Goal: Task Accomplishment & Management: Manage account settings

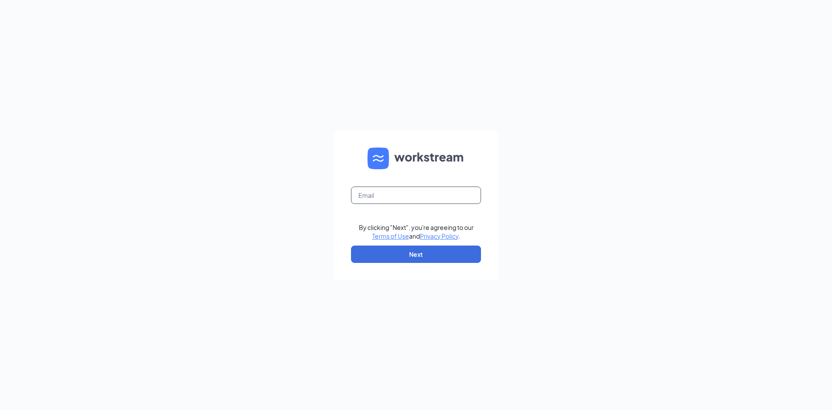
click at [418, 192] on input "text" at bounding box center [416, 194] width 130 height 17
type input "[EMAIL_ADDRESS][DOMAIN_NAME]"
click at [422, 258] on button "Next" at bounding box center [416, 253] width 130 height 17
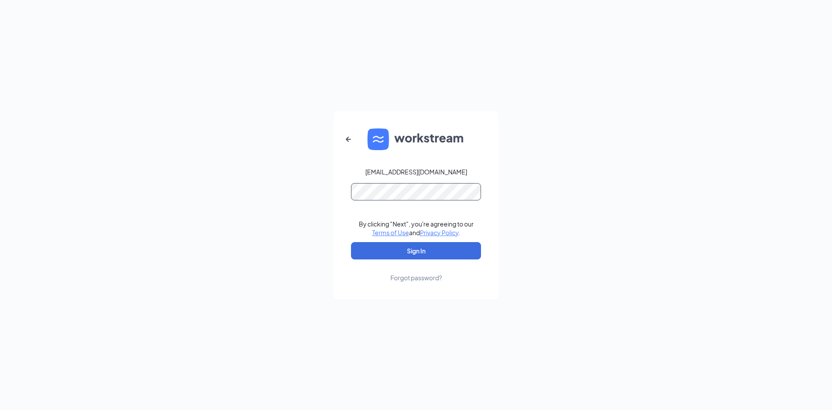
click at [351, 242] on button "Sign In" at bounding box center [416, 250] width 130 height 17
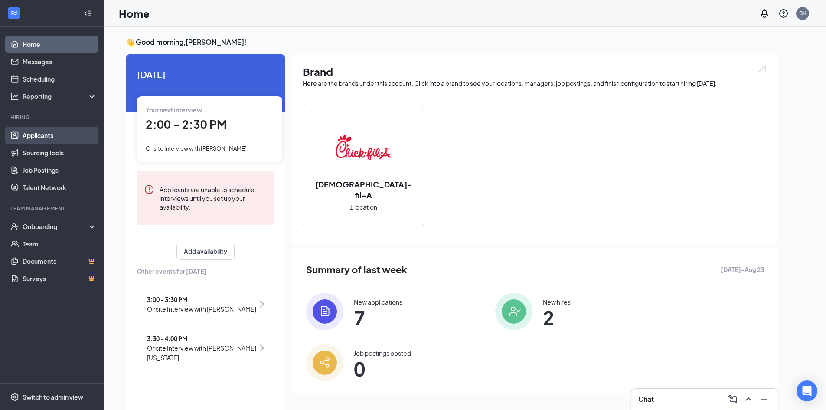
click at [51, 132] on link "Applicants" at bounding box center [60, 135] width 74 height 17
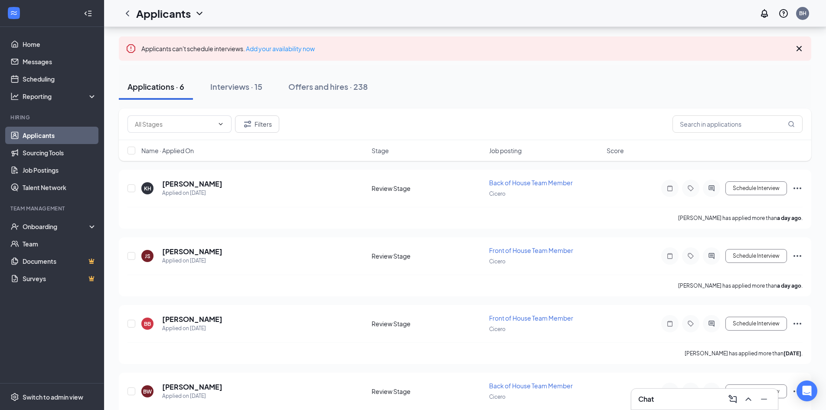
scroll to position [21, 0]
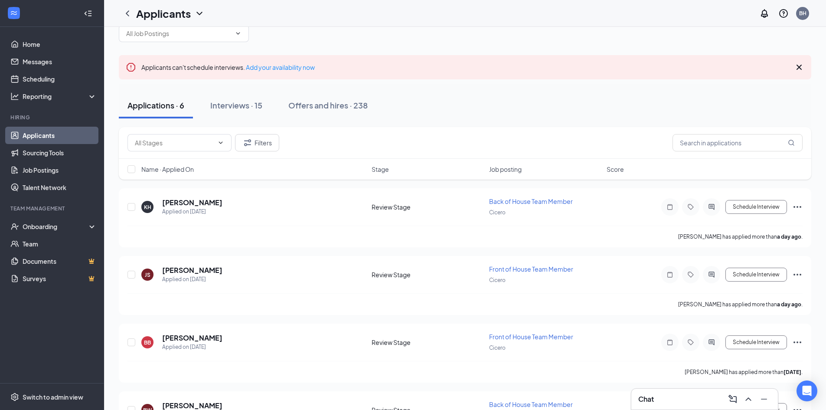
click at [798, 68] on icon "Cross" at bounding box center [798, 67] width 5 height 5
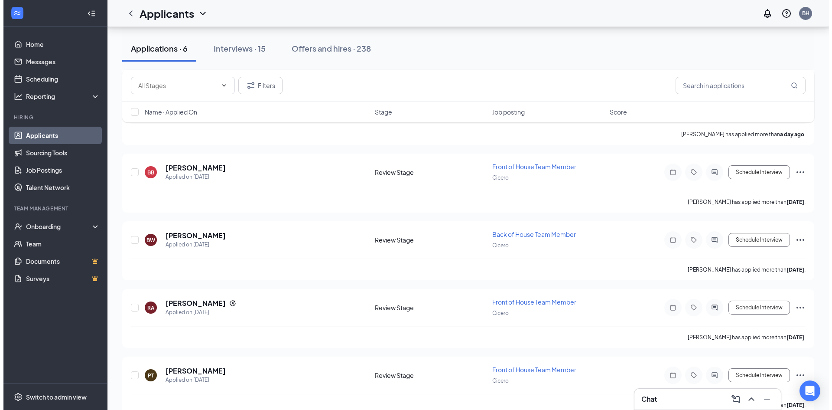
scroll to position [166, 0]
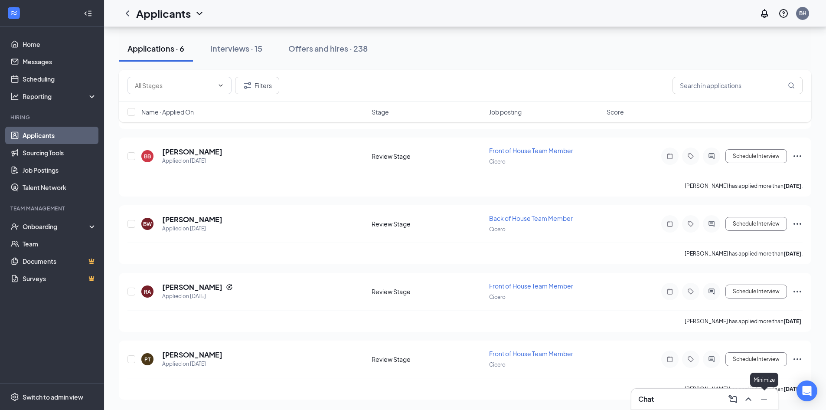
click at [764, 403] on icon "Minimize" at bounding box center [764, 399] width 10 height 10
click at [193, 355] on h5 "[PERSON_NAME]" at bounding box center [192, 355] width 60 height 10
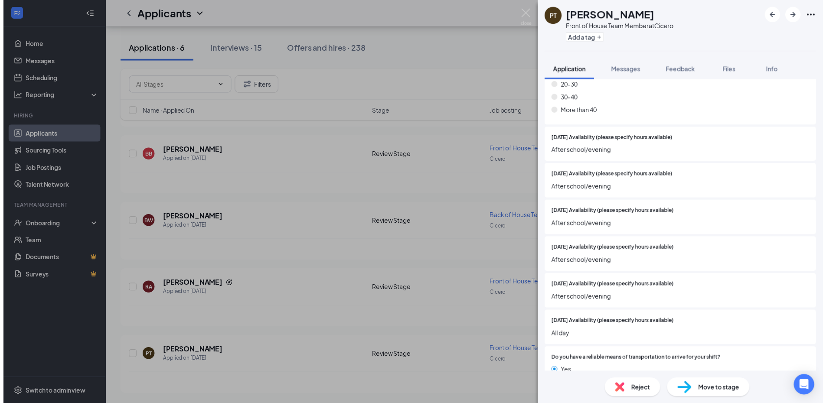
scroll to position [650, 0]
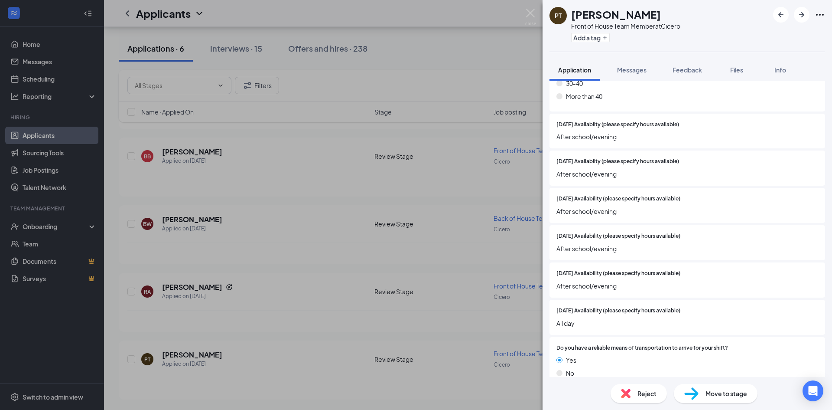
click at [473, 291] on div "PT [PERSON_NAME] Front of House Team Member at Cicero Add a tag Application Mes…" at bounding box center [416, 205] width 832 height 410
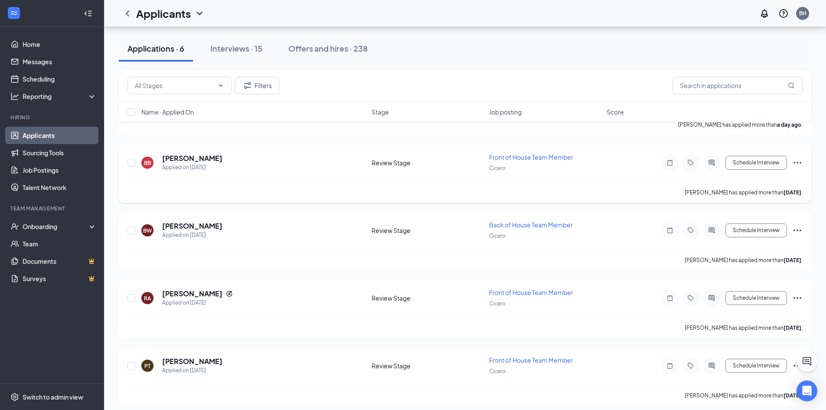
scroll to position [166, 0]
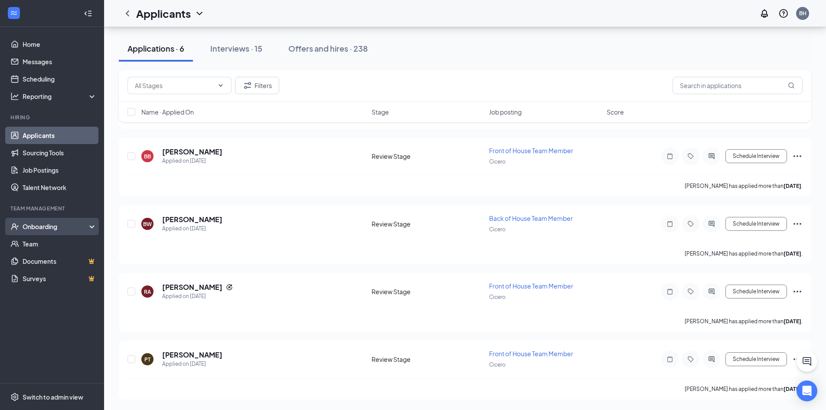
click at [44, 227] on div "Onboarding" at bounding box center [56, 226] width 67 height 9
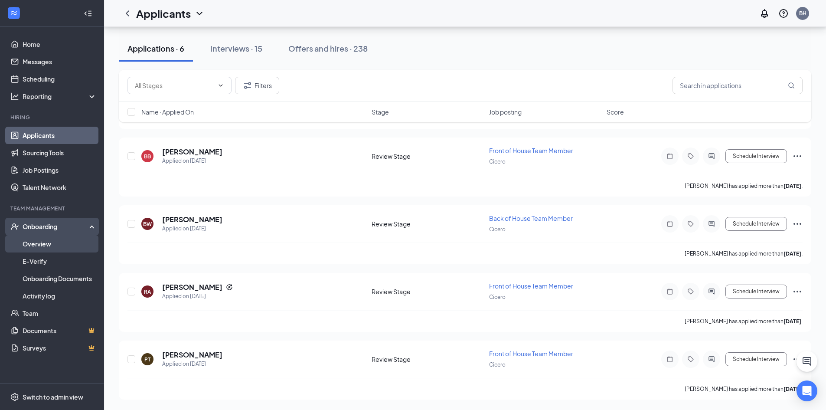
click at [52, 241] on link "Overview" at bounding box center [60, 243] width 74 height 17
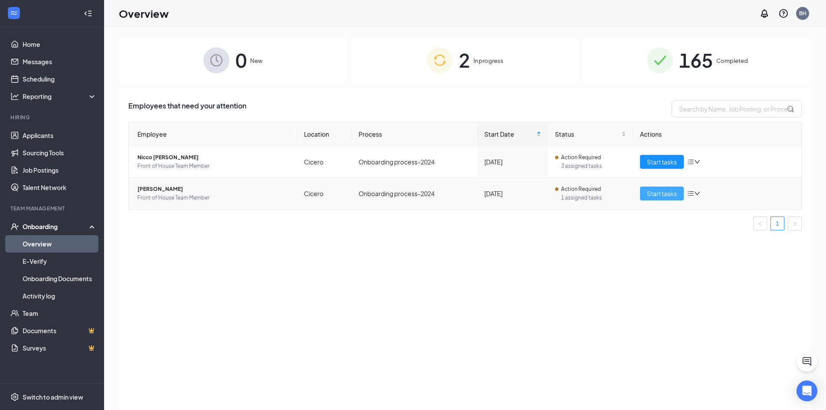
click at [650, 193] on span "Start tasks" at bounding box center [662, 194] width 30 height 10
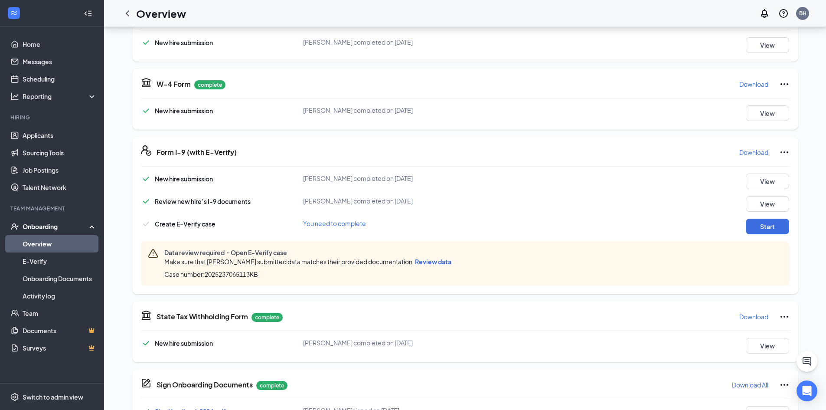
scroll to position [173, 0]
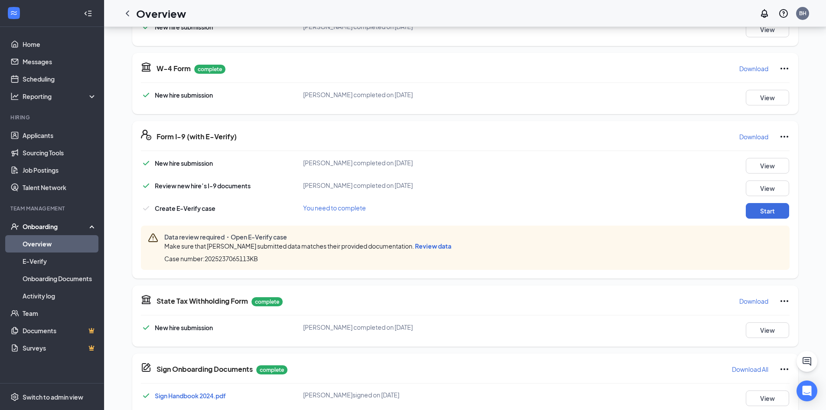
click at [426, 249] on span "Review data" at bounding box center [433, 246] width 36 height 8
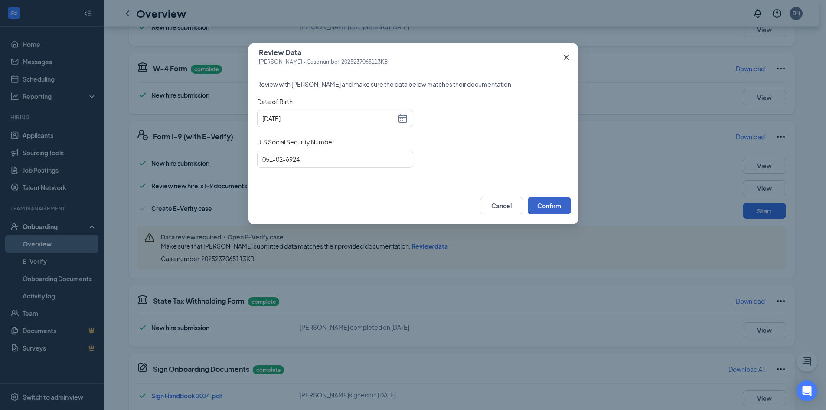
click at [564, 206] on button "Confirm" at bounding box center [549, 205] width 43 height 17
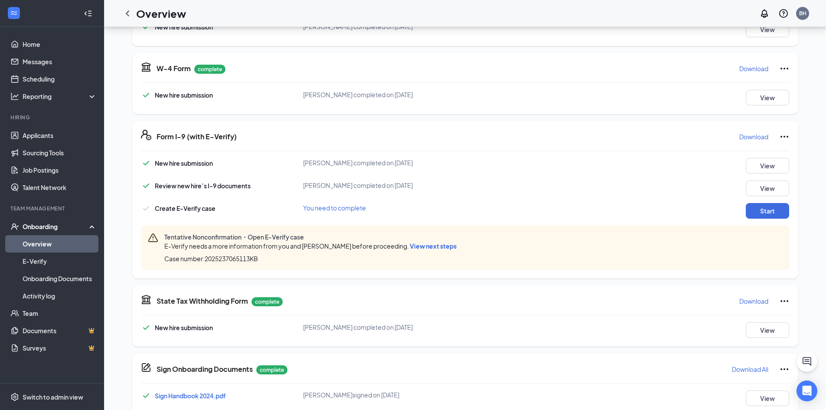
click at [431, 248] on span "View next steps" at bounding box center [433, 246] width 47 height 8
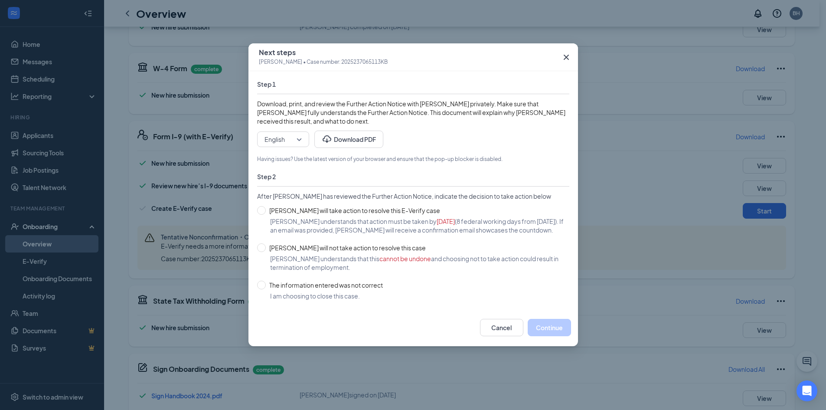
click at [562, 56] on icon "Cross" at bounding box center [566, 57] width 10 height 10
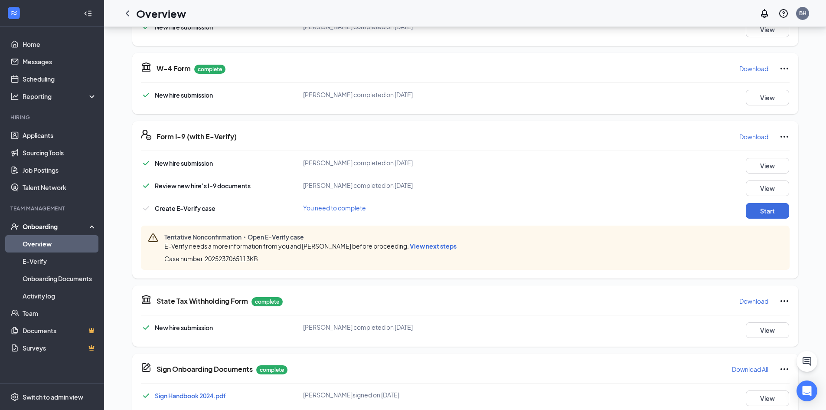
click at [432, 246] on span "View next steps" at bounding box center [433, 246] width 47 height 8
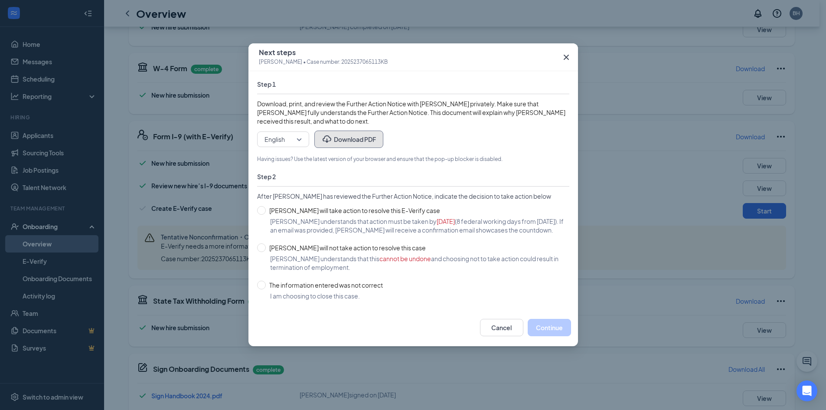
click at [342, 139] on button "Download PDF" at bounding box center [348, 138] width 69 height 17
click at [568, 63] on span "Close" at bounding box center [565, 57] width 23 height 23
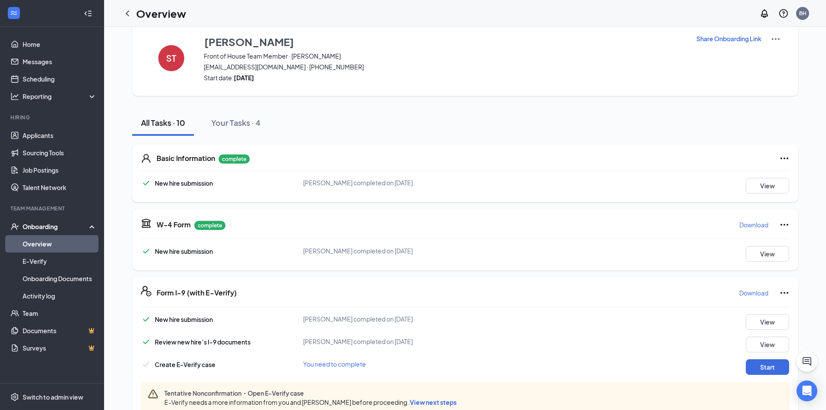
scroll to position [0, 0]
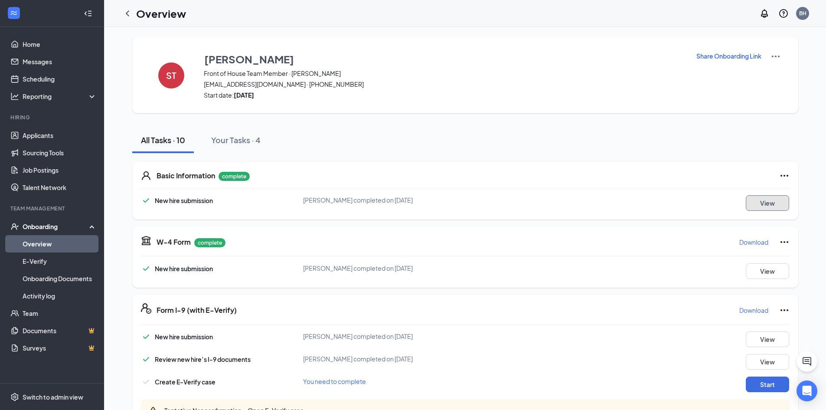
click at [786, 199] on button "View" at bounding box center [767, 203] width 43 height 16
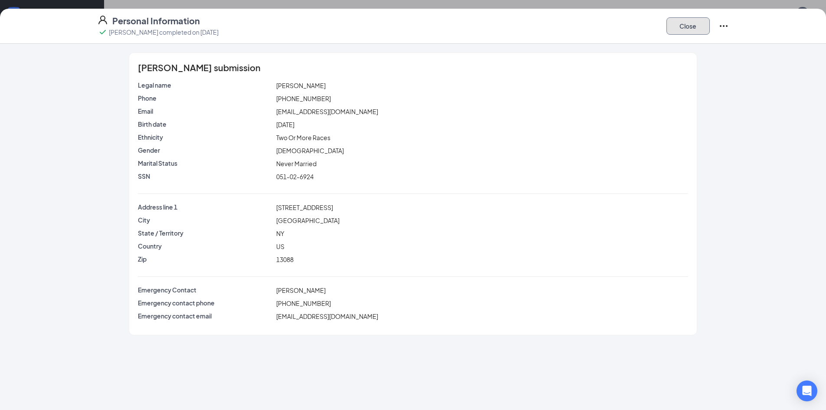
click at [695, 27] on button "Close" at bounding box center [687, 25] width 43 height 17
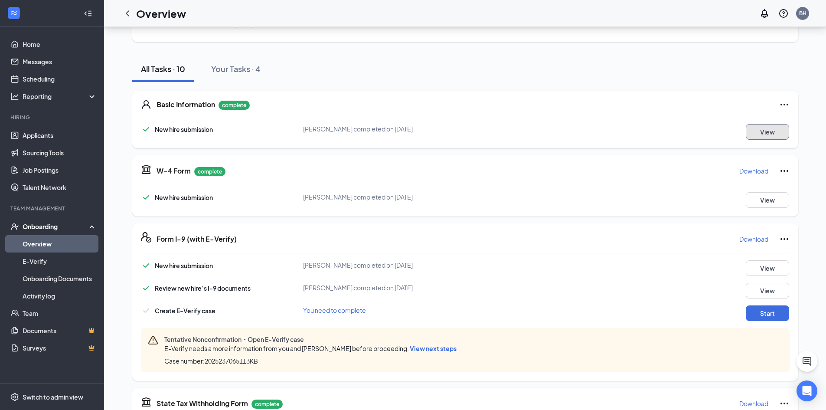
scroll to position [87, 0]
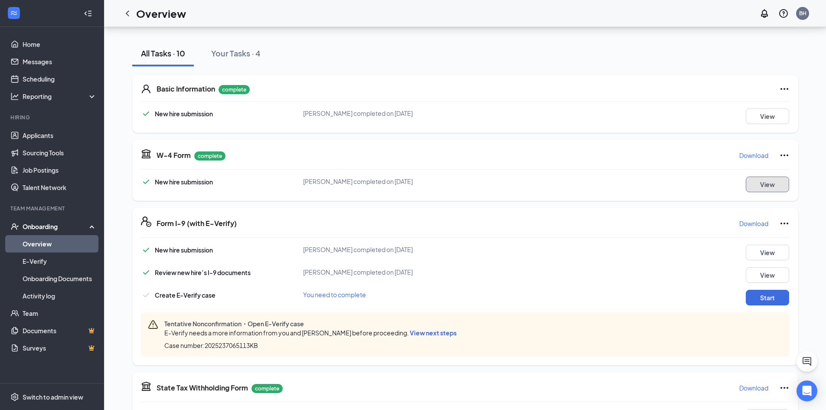
click at [775, 185] on button "View" at bounding box center [767, 184] width 43 height 16
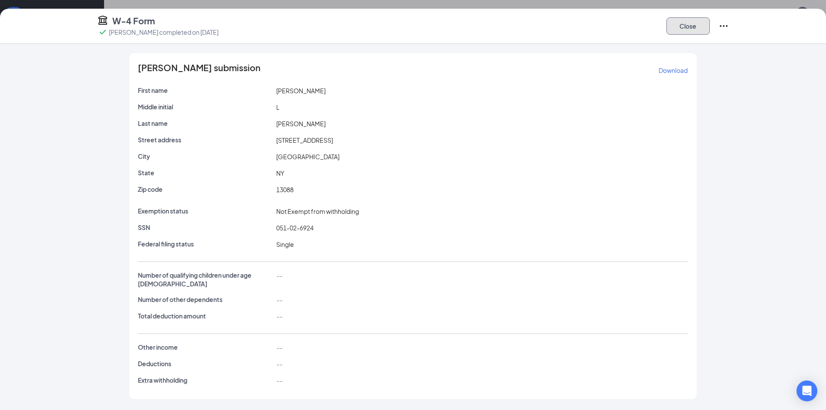
click at [696, 29] on button "Close" at bounding box center [687, 25] width 43 height 17
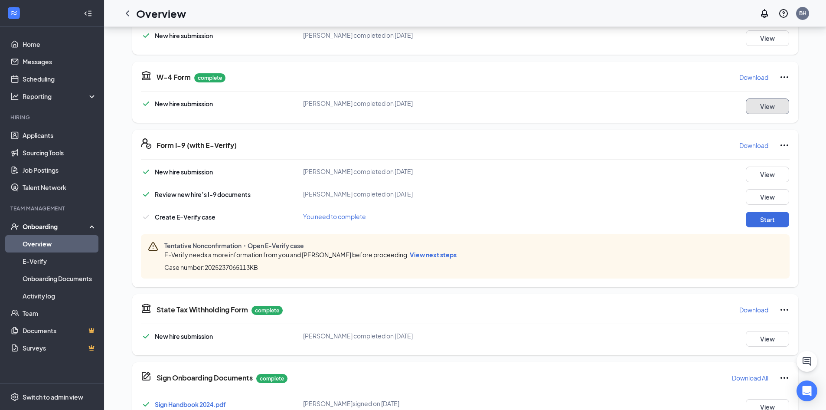
scroll to position [173, 0]
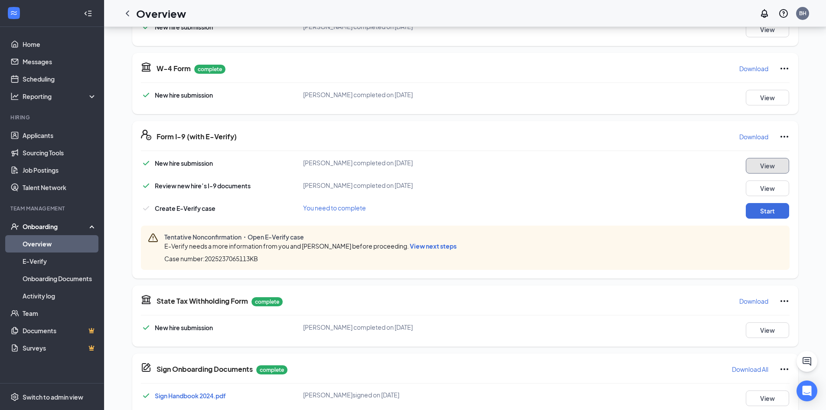
click at [773, 169] on button "View" at bounding box center [767, 166] width 43 height 16
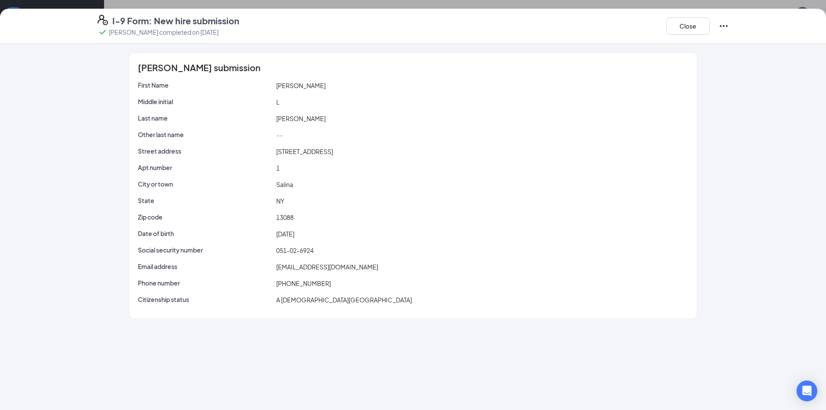
click at [728, 25] on icon "Ellipses" at bounding box center [723, 26] width 10 height 10
click at [417, 171] on div "1" at bounding box center [481, 168] width 415 height 10
click at [727, 27] on icon "Ellipses" at bounding box center [723, 26] width 10 height 10
click at [535, 167] on div "1" at bounding box center [481, 168] width 415 height 10
click at [728, 26] on icon "Ellipses" at bounding box center [723, 26] width 10 height 10
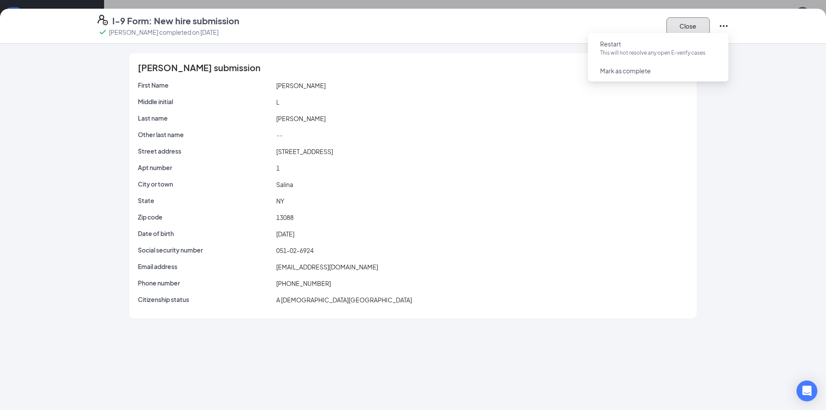
click at [694, 29] on button "Close" at bounding box center [687, 25] width 43 height 17
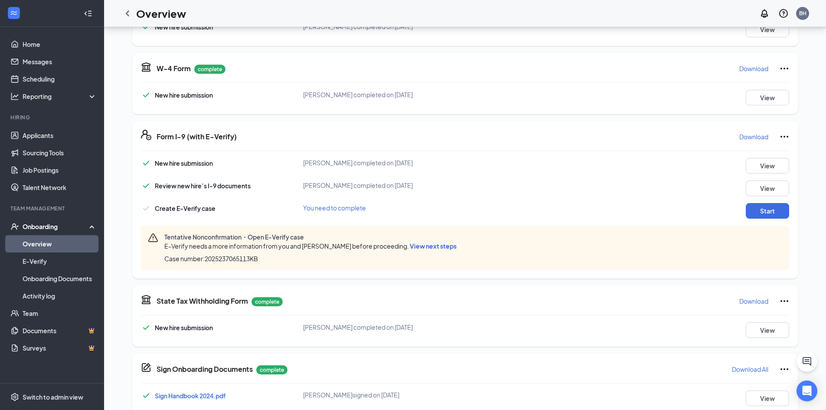
click at [438, 246] on span "View next steps" at bounding box center [433, 246] width 47 height 8
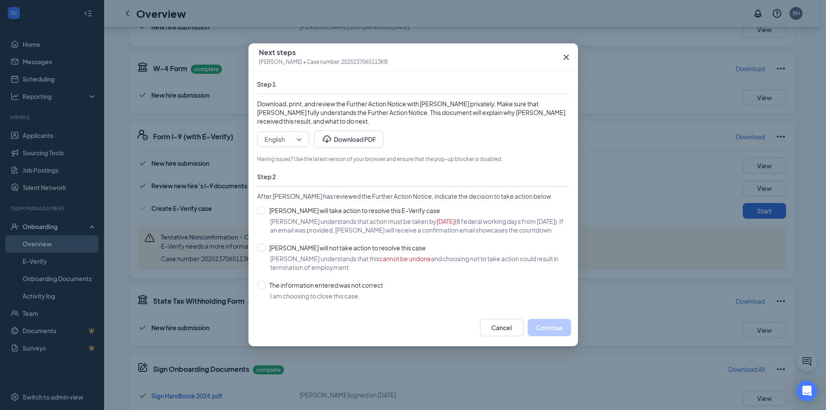
click at [294, 215] on div "[PERSON_NAME] will take action to resolve this E-Verify case [PERSON_NAME] unde…" at bounding box center [413, 250] width 312 height 100
click at [678, 163] on div "Next steps [PERSON_NAME] • Case number: 2025237065113KB Step 1 Download, print,…" at bounding box center [413, 205] width 826 height 410
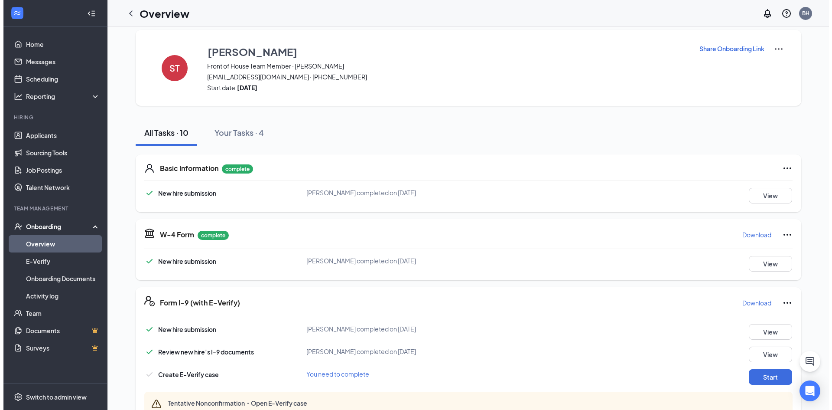
scroll to position [0, 0]
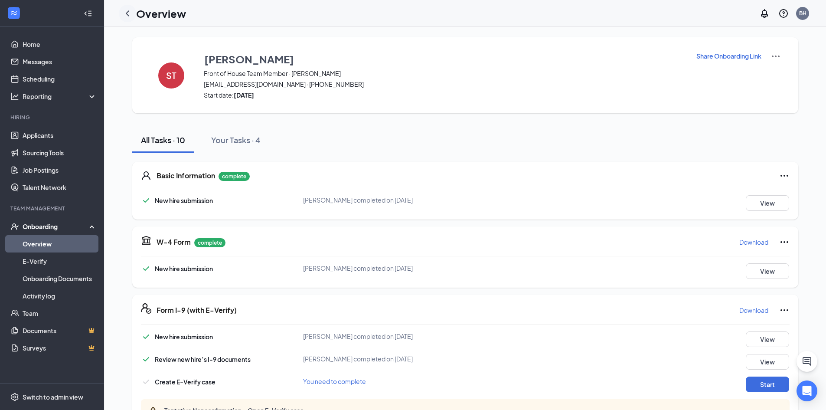
click at [127, 15] on icon "ChevronLeft" at bounding box center [127, 13] width 10 height 10
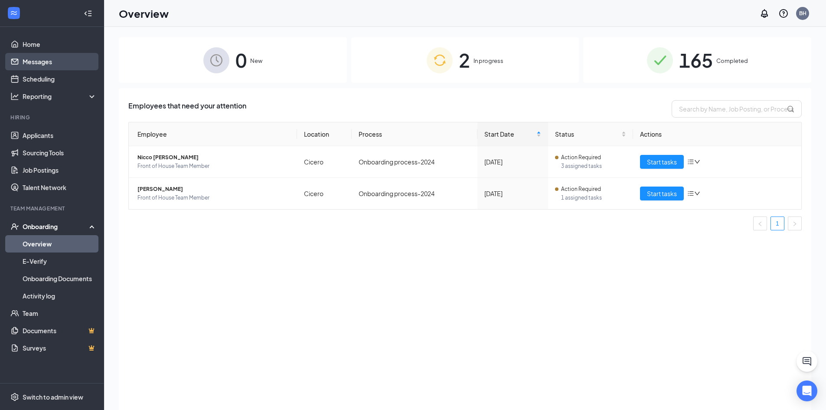
click at [47, 63] on link "Messages" at bounding box center [60, 61] width 74 height 17
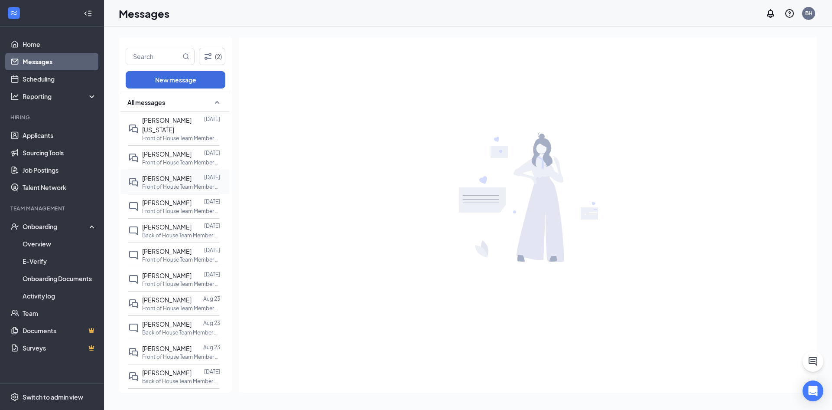
click at [174, 174] on span "[PERSON_NAME]" at bounding box center [166, 178] width 49 height 8
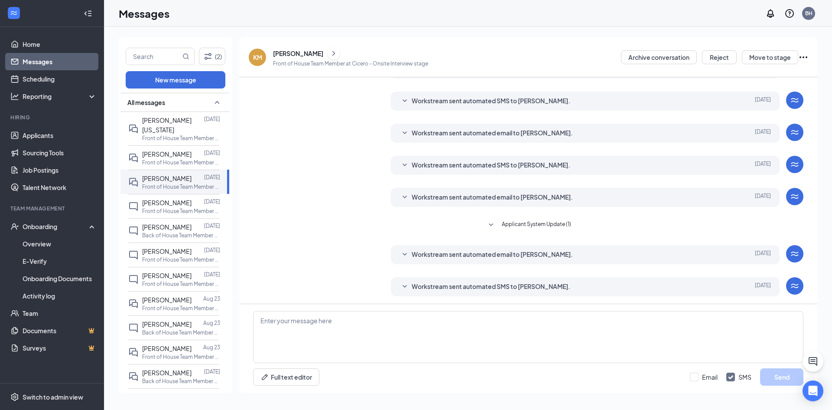
scroll to position [123, 0]
click at [568, 255] on div "Workstream sent automated email to [PERSON_NAME]." at bounding box center [572, 253] width 321 height 10
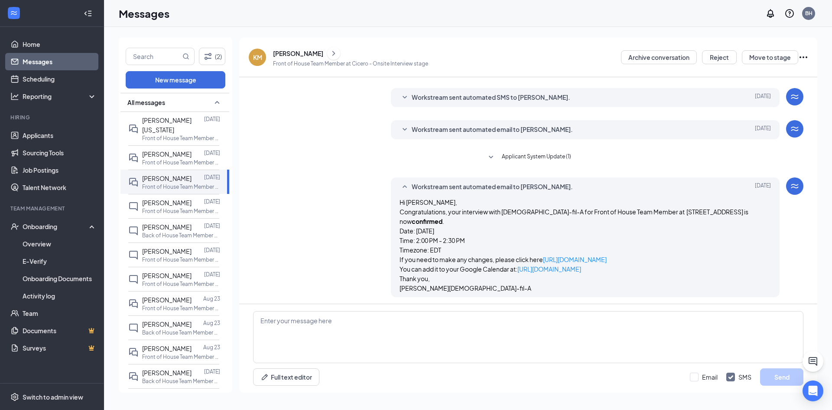
scroll to position [210, 0]
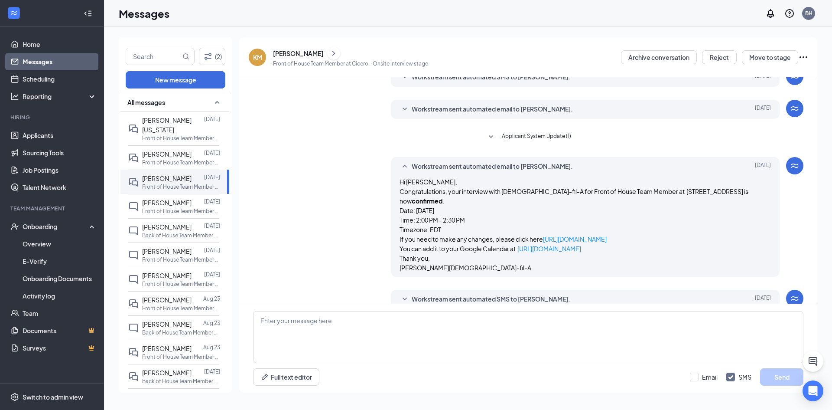
click at [536, 161] on span "Workstream sent automated email to [PERSON_NAME]." at bounding box center [492, 166] width 161 height 10
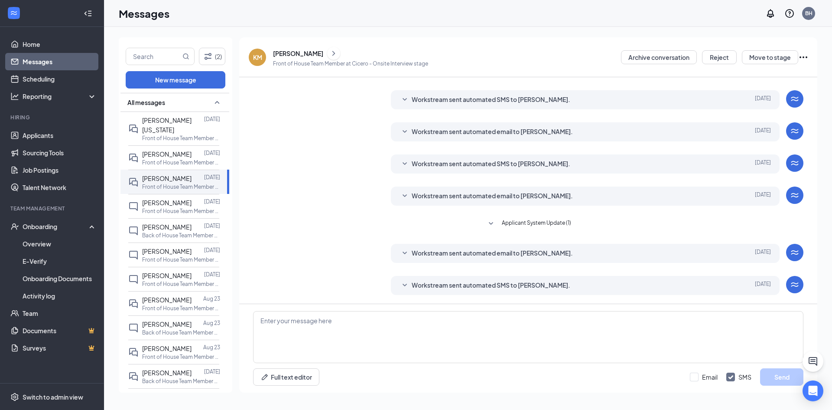
scroll to position [123, 0]
click at [519, 283] on span "Workstream sent automated SMS to [PERSON_NAME]." at bounding box center [491, 285] width 159 height 10
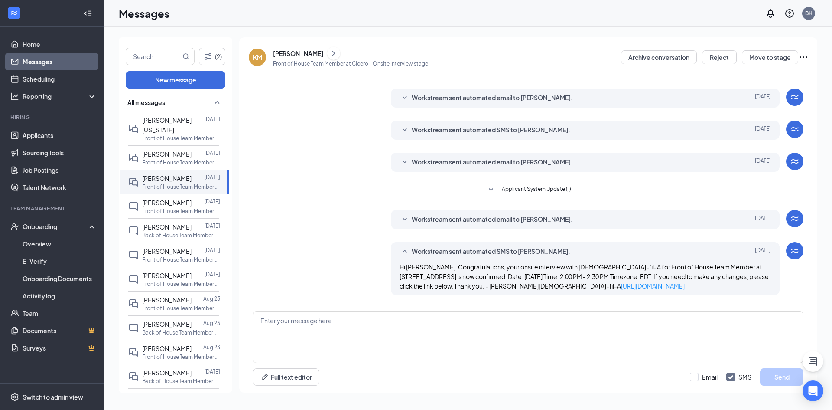
click at [523, 248] on span "Workstream sent automated SMS to [PERSON_NAME]." at bounding box center [491, 251] width 159 height 10
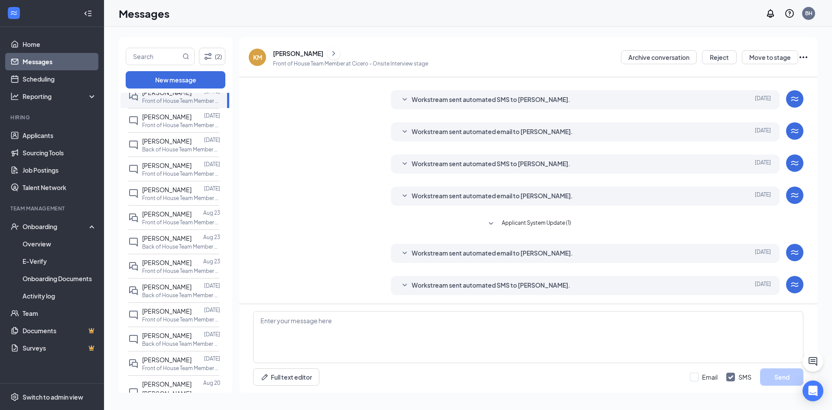
scroll to position [98, 0]
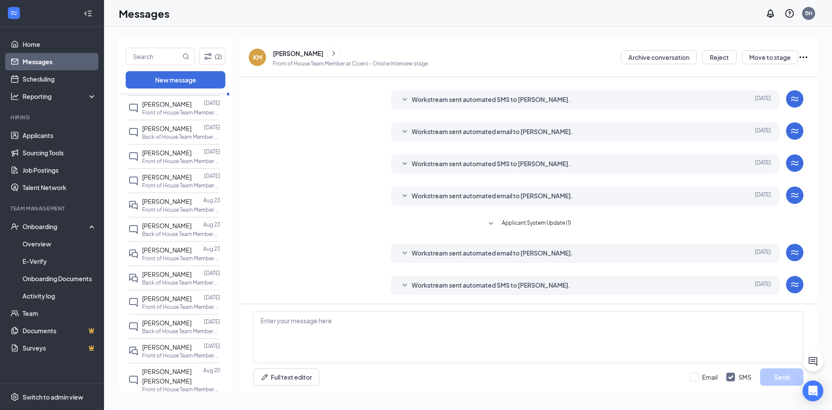
drag, startPoint x: 224, startPoint y: 212, endPoint x: 224, endPoint y: 306, distance: 93.6
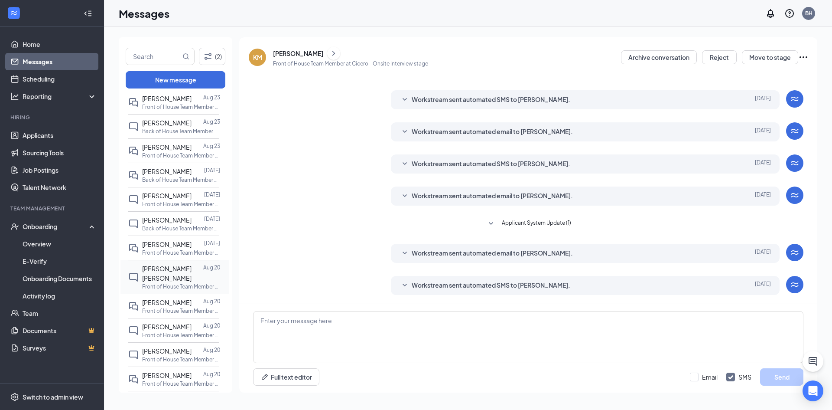
scroll to position [217, 0]
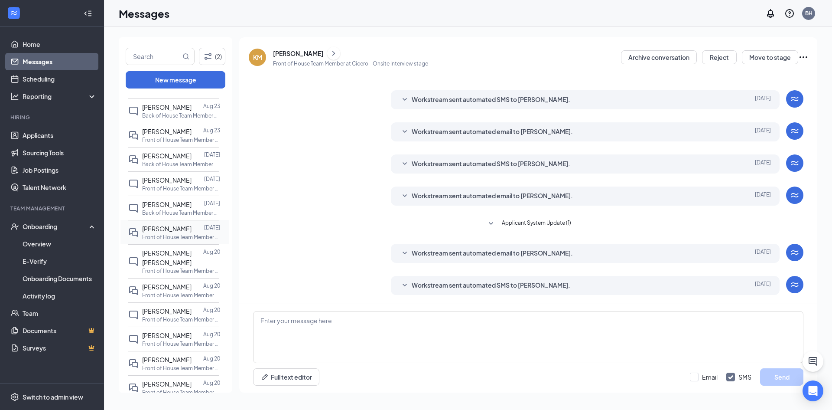
click at [174, 225] on span "[PERSON_NAME]" at bounding box center [166, 229] width 49 height 8
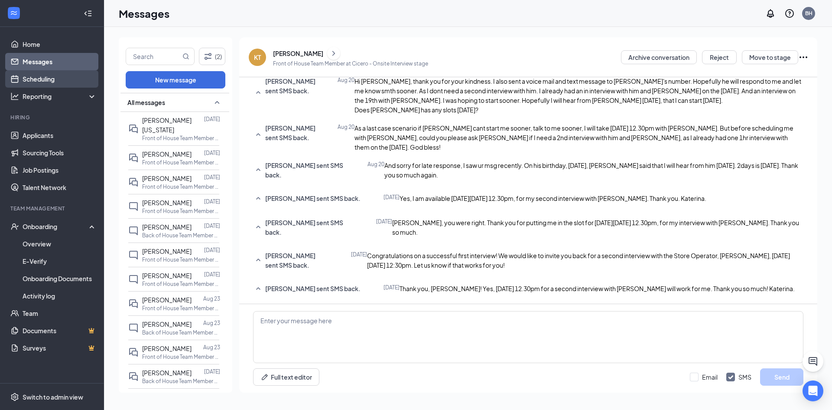
click at [67, 78] on link "Scheduling" at bounding box center [60, 78] width 74 height 17
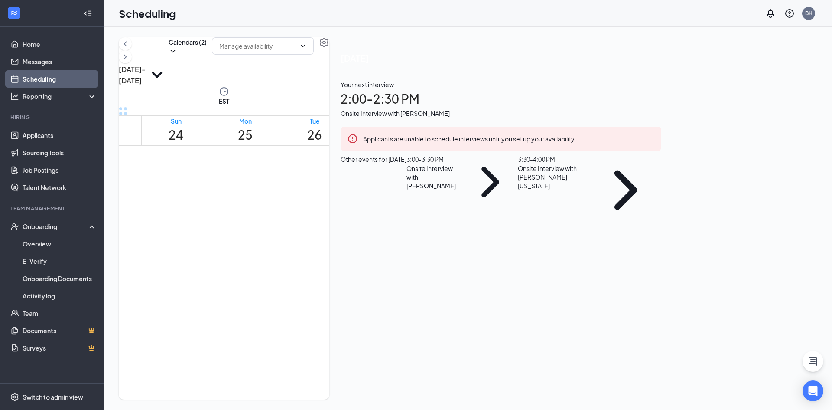
scroll to position [730, 0]
click at [810, 12] on div "BH" at bounding box center [808, 13] width 7 height 7
click at [737, 101] on div "Log out" at bounding box center [756, 96] width 74 height 9
